Goal: Find specific page/section: Find specific page/section

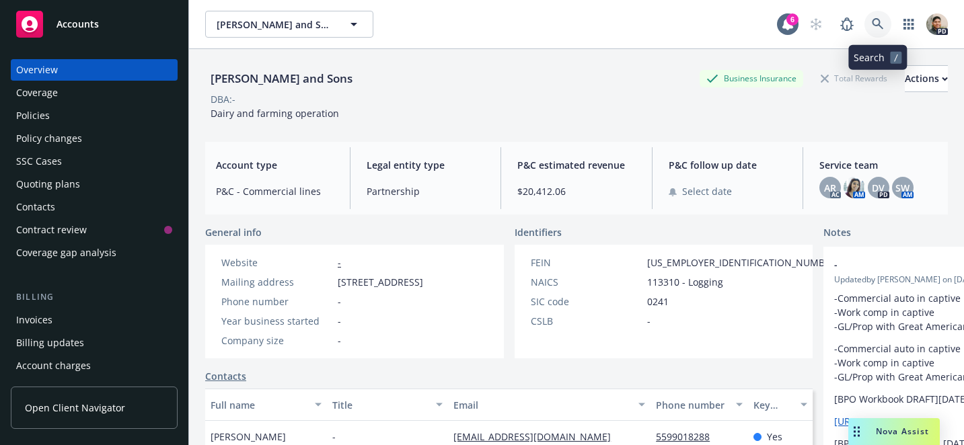
click at [884, 24] on link at bounding box center [878, 24] width 27 height 27
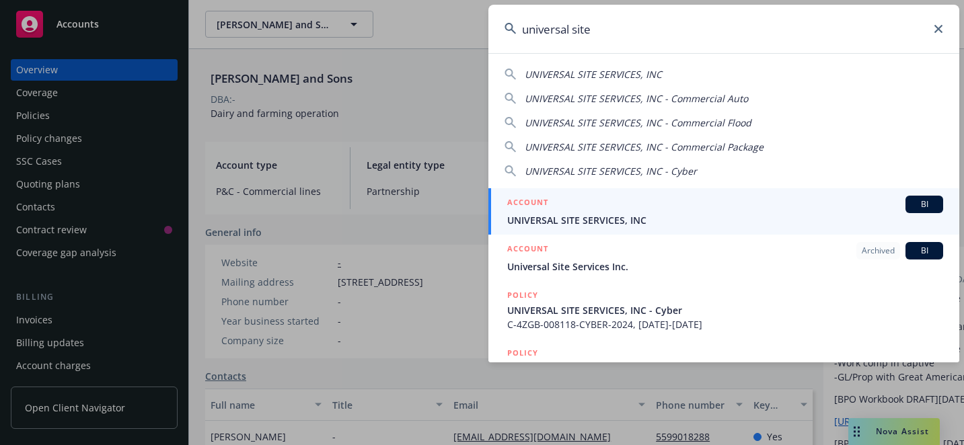
type input "universal site"
click at [607, 214] on span "UNIVERSAL SITE SERVICES, INC" at bounding box center [725, 220] width 436 height 14
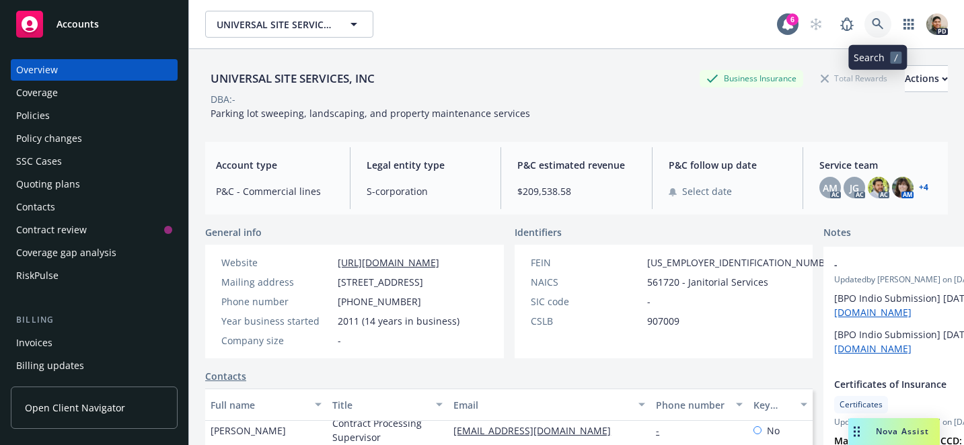
click at [881, 23] on icon at bounding box center [878, 24] width 12 height 12
click at [43, 114] on div "Policies" at bounding box center [33, 116] width 34 height 22
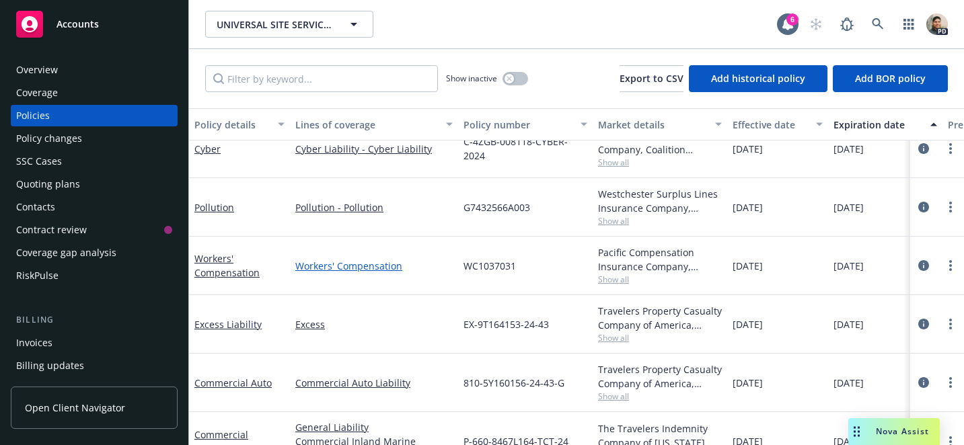
scroll to position [267, 0]
